Goal: Information Seeking & Learning: Learn about a topic

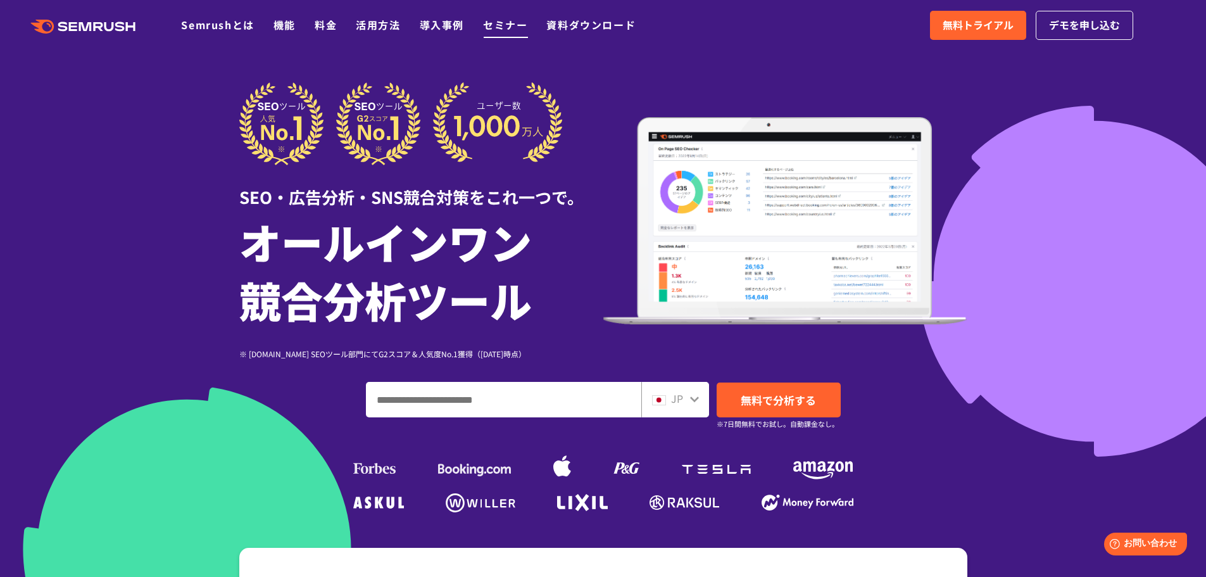
click at [509, 23] on link "セミナー" at bounding box center [505, 24] width 44 height 15
click at [501, 24] on link "セミナー" at bounding box center [505, 24] width 44 height 15
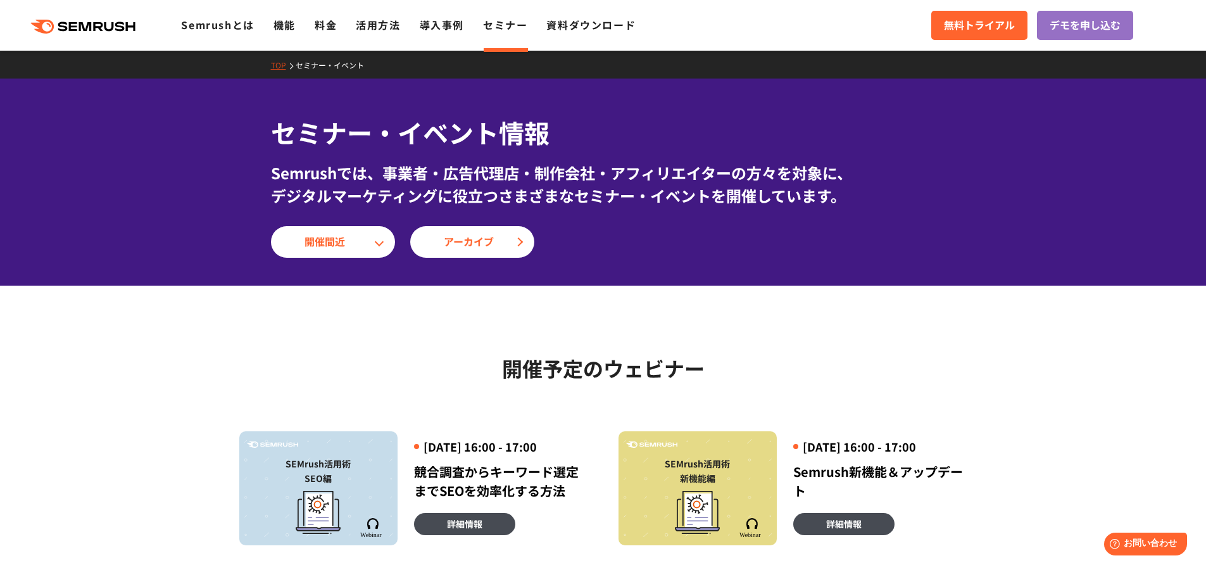
click at [384, 18] on link "活用方法" at bounding box center [378, 24] width 44 height 15
click at [210, 31] on link "Semrushとは" at bounding box center [217, 24] width 73 height 15
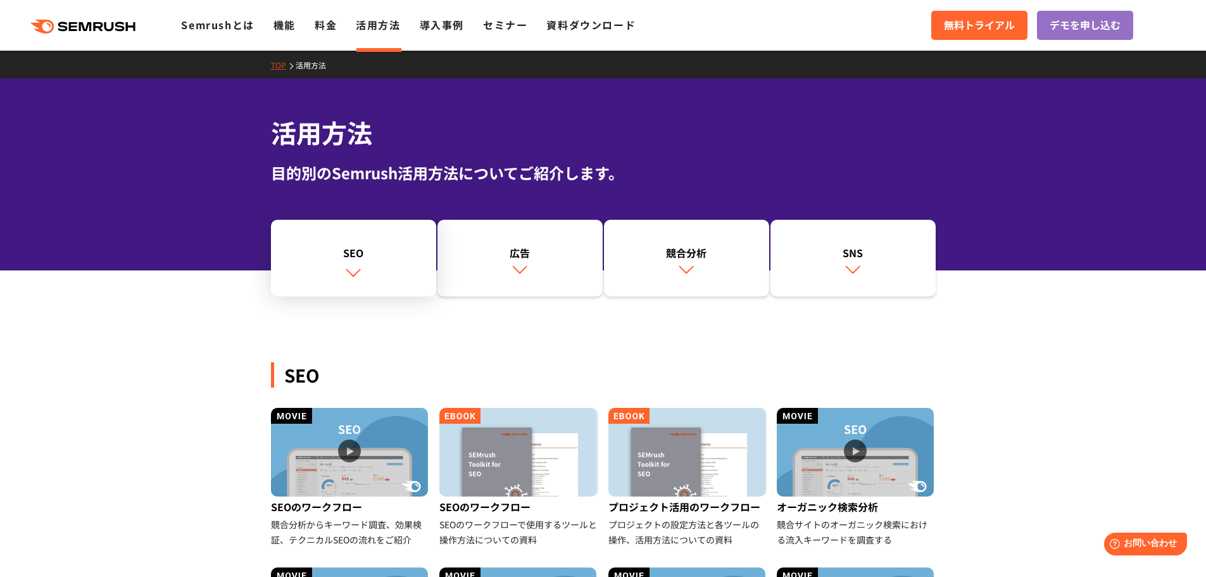
click at [353, 263] on link "SEO" at bounding box center [353, 258] width 165 height 77
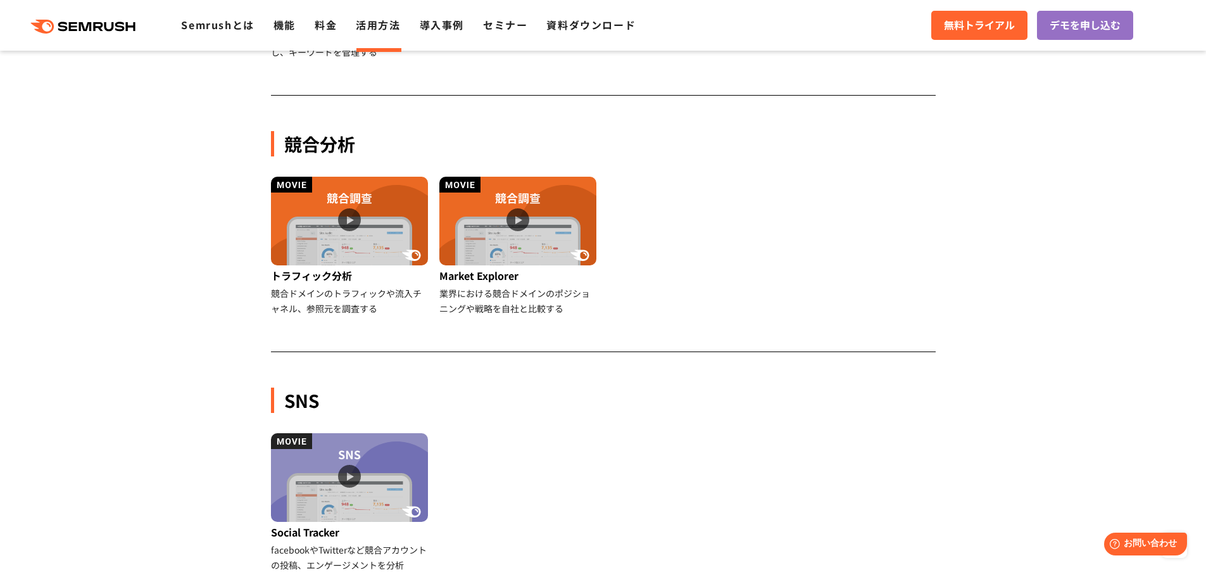
scroll to position [1076, 0]
